Goal: Transaction & Acquisition: Purchase product/service

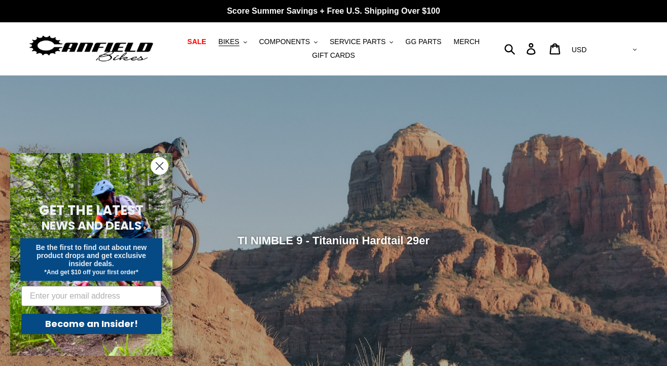
click at [158, 170] on circle "Close dialog" at bounding box center [159, 166] width 17 height 17
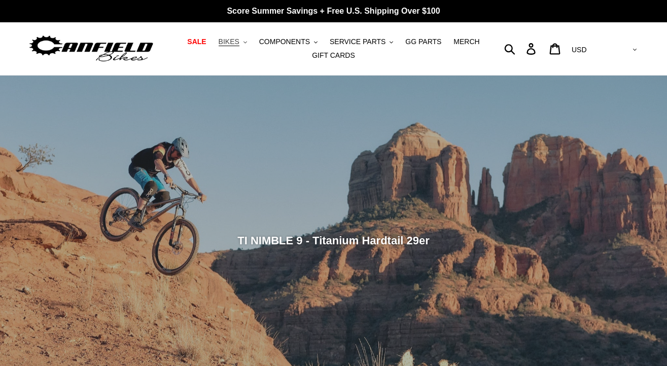
click at [236, 41] on span "BIKES" at bounding box center [229, 42] width 21 height 9
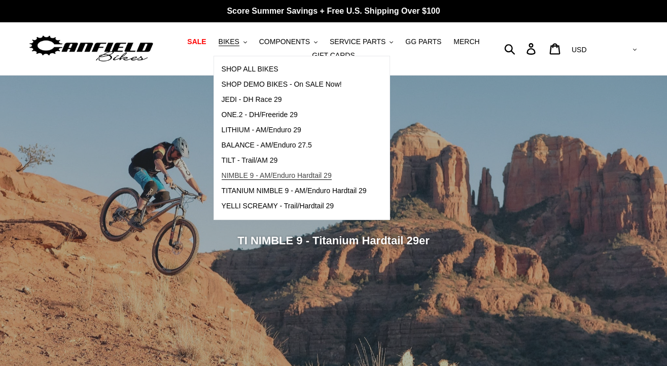
click at [249, 171] on span "NIMBLE 9 - AM/Enduro Hardtail 29" at bounding box center [277, 175] width 110 height 9
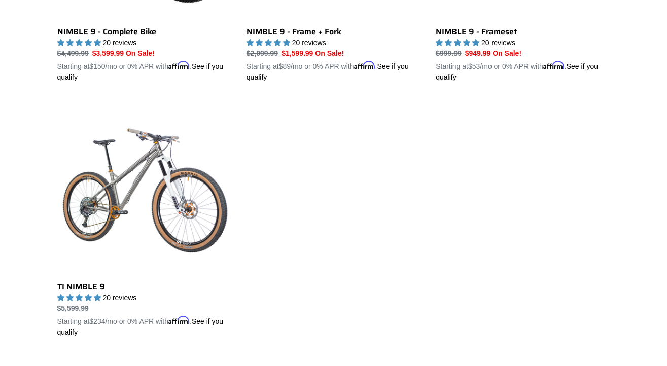
scroll to position [459, 0]
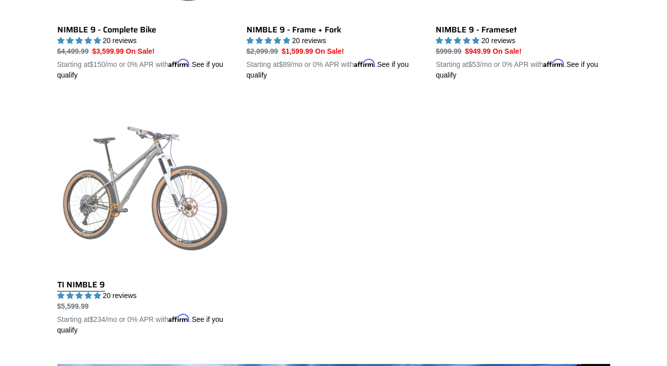
click at [132, 164] on link "TI NIMBLE 9" at bounding box center [144, 216] width 174 height 237
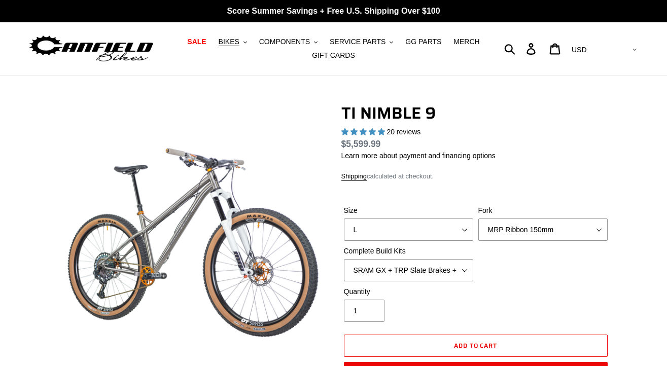
select select "highest-rating"
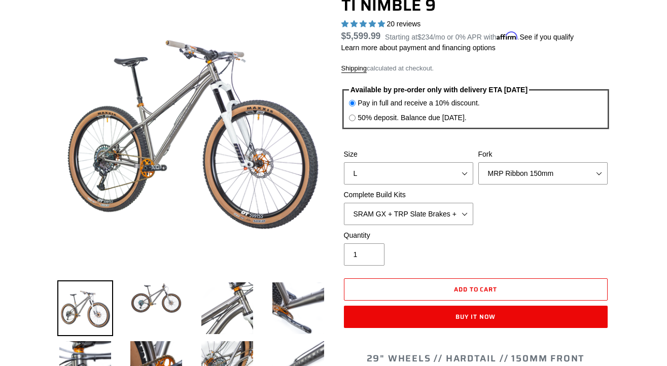
scroll to position [96, 0]
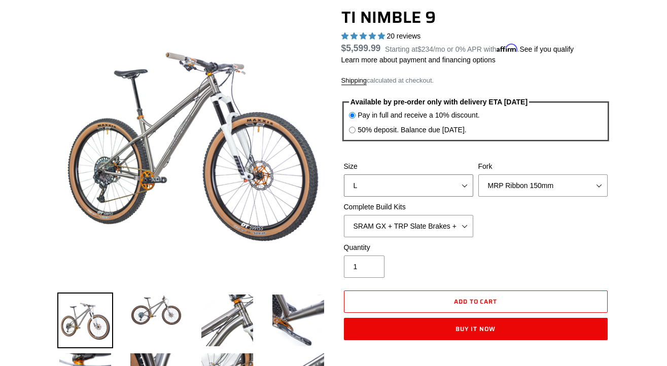
click at [437, 190] on select "S M L XL / XXL (Specify at checkout)" at bounding box center [408, 185] width 129 height 22
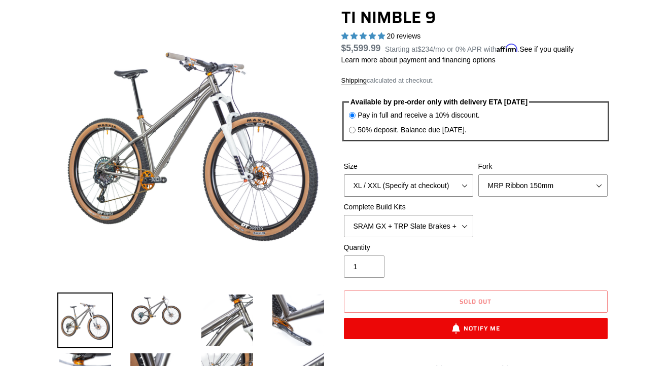
select select "L"
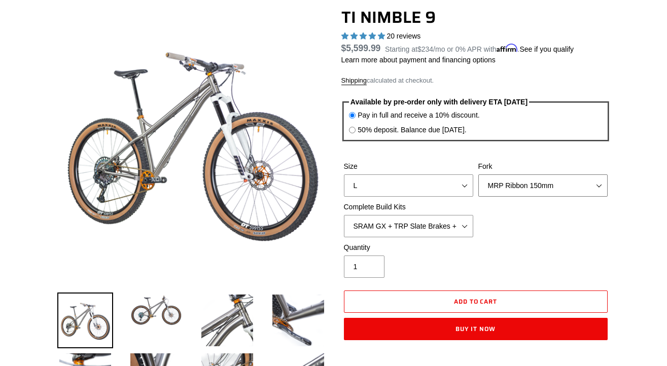
select select "RockShox Lyrik 150mm"
click at [446, 220] on select "SRAM GX + TRP Slate Brakes + Rotors + e13 LG-1 Wheels SHIMANO XT + SHIMANO brak…" at bounding box center [408, 226] width 129 height 22
click at [439, 222] on select "SRAM GX + TRP Slate Brakes + Rotors + e13 LG-1 Wheels SHIMANO XT + SHIMANO brak…" at bounding box center [408, 226] width 129 height 22
select select "SRAM GX + TRP Slate Brakes + Rotors + e13 LG-1 Wheels"
click at [511, 187] on select "MRP Ribbon 150mm RockShox Lyrik 150mm Fox Factory 36 150mm Cane Creek Helm 150m…" at bounding box center [542, 185] width 129 height 22
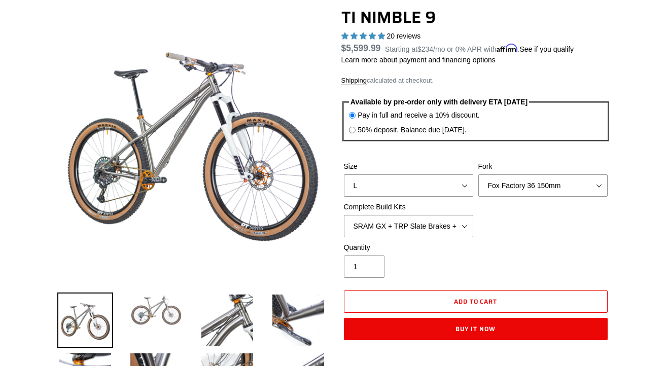
click at [143, 314] on img at bounding box center [156, 310] width 56 height 35
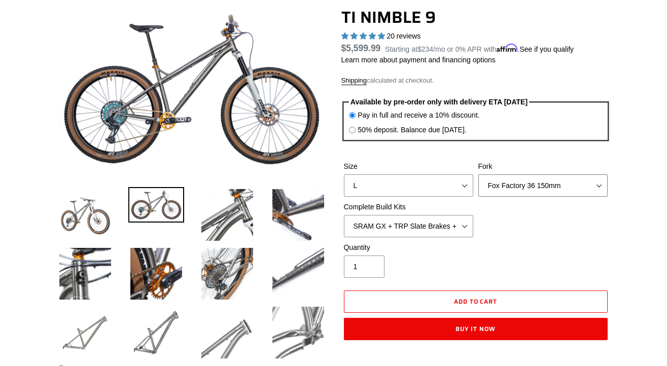
click at [535, 194] on select "MRP Ribbon 150mm RockShox Lyrik 150mm Fox Factory 36 150mm Cane Creek Helm 150m…" at bounding box center [542, 185] width 129 height 22
select select "MRP Ribbon 150mm"
click at [238, 203] on img at bounding box center [227, 215] width 56 height 56
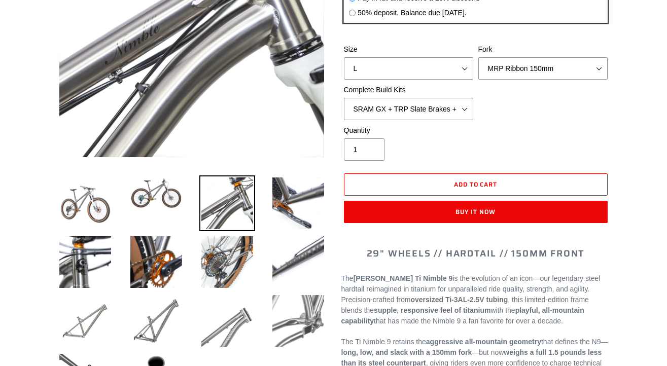
scroll to position [209, 0]
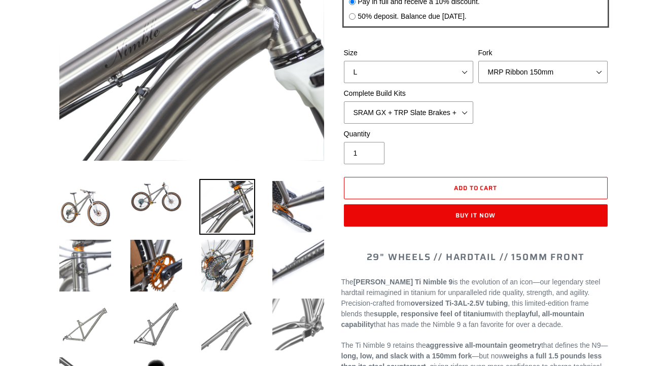
click at [99, 282] on img at bounding box center [85, 266] width 56 height 56
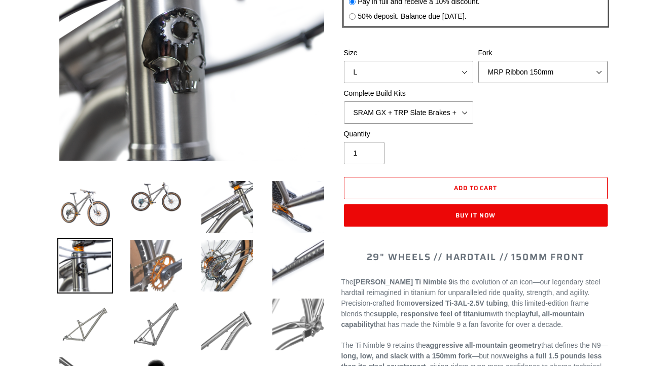
click at [156, 277] on img at bounding box center [156, 266] width 56 height 56
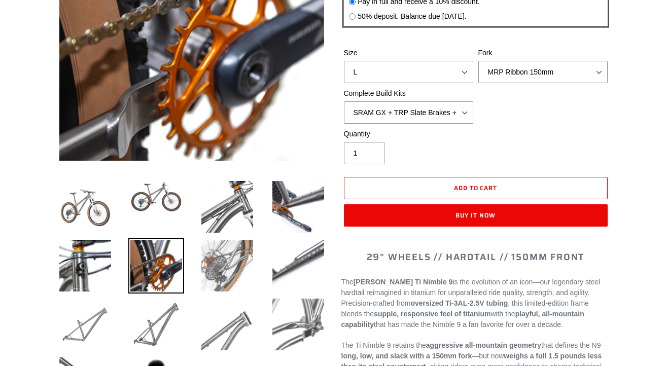
click at [219, 271] on img at bounding box center [227, 266] width 56 height 56
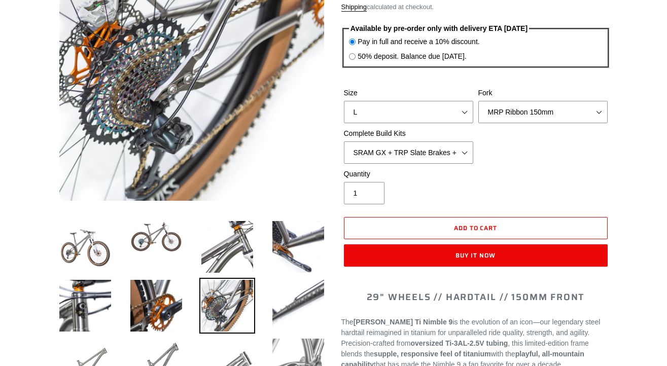
scroll to position [171, 0]
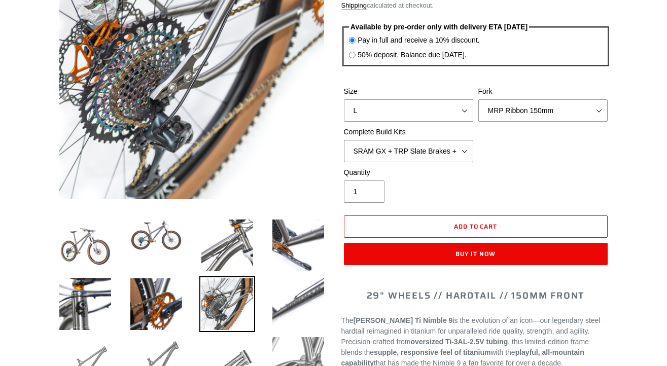
click at [441, 155] on select "SRAM GX + TRP Slate Brakes + Rotors + e13 LG-1 Wheels SHIMANO XT + SHIMANO brak…" at bounding box center [408, 151] width 129 height 22
select select "XL / XXL (Specify at checkout)"
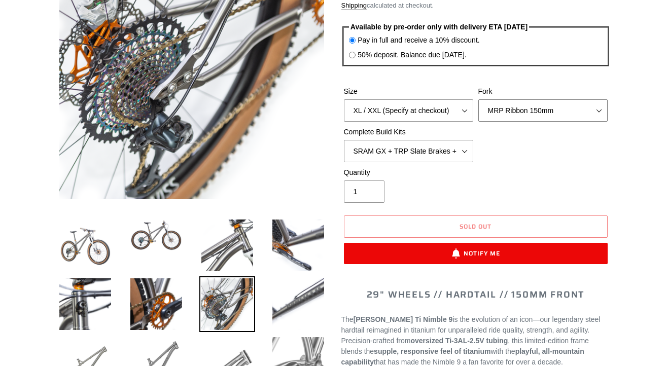
click at [511, 109] on select "MRP Ribbon 150mm RockShox Lyrik 150mm Fox Factory 36 150mm Cane Creek Helm 150m…" at bounding box center [542, 110] width 129 height 22
select select "RockShox Lyrik 150mm"
click at [434, 143] on select "SRAM GX + TRP Slate Brakes + Rotors + e13 LG-1 Wheels SHIMANO XT + SHIMANO brak…" at bounding box center [408, 151] width 129 height 22
select select "SHIMANO XTR + HOPE Brakes + DT Swiss Carbon Wheels"
